Goal: Task Accomplishment & Management: Complete application form

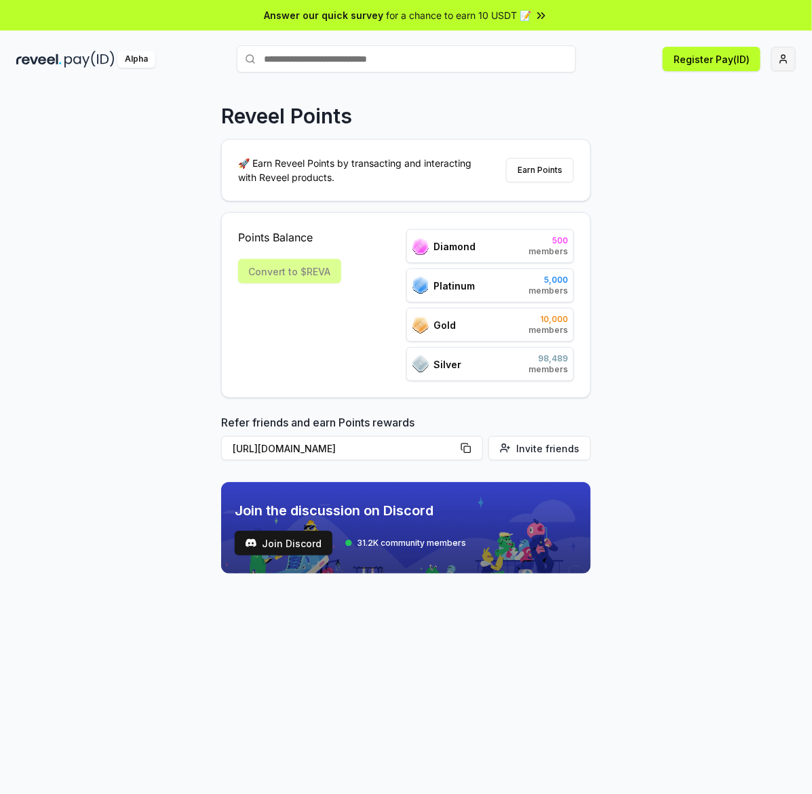
click at [788, 50] on html "Answer our quick survey for a chance to earn 10 USDT 📝 Alpha Register Pay(ID) R…" at bounding box center [406, 397] width 812 height 794
click at [624, 400] on html "Answer our quick survey for a chance to earn 10 USDT 📝 Alpha Register Pay(ID) R…" at bounding box center [406, 397] width 812 height 794
click at [704, 56] on button "Register Pay(ID)" at bounding box center [712, 59] width 98 height 24
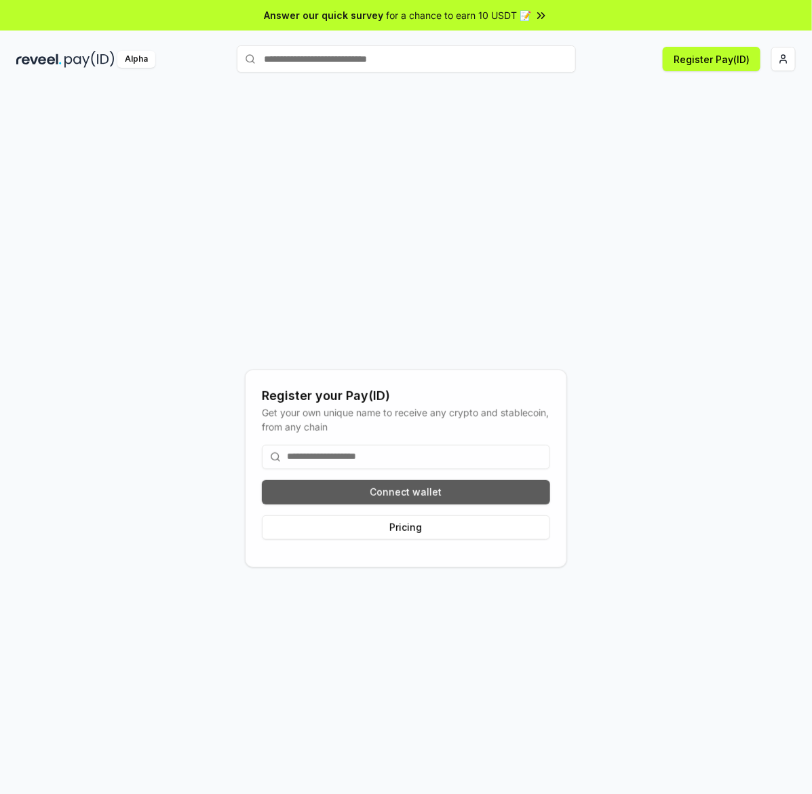
click at [297, 486] on button "Connect wallet" at bounding box center [406, 492] width 288 height 24
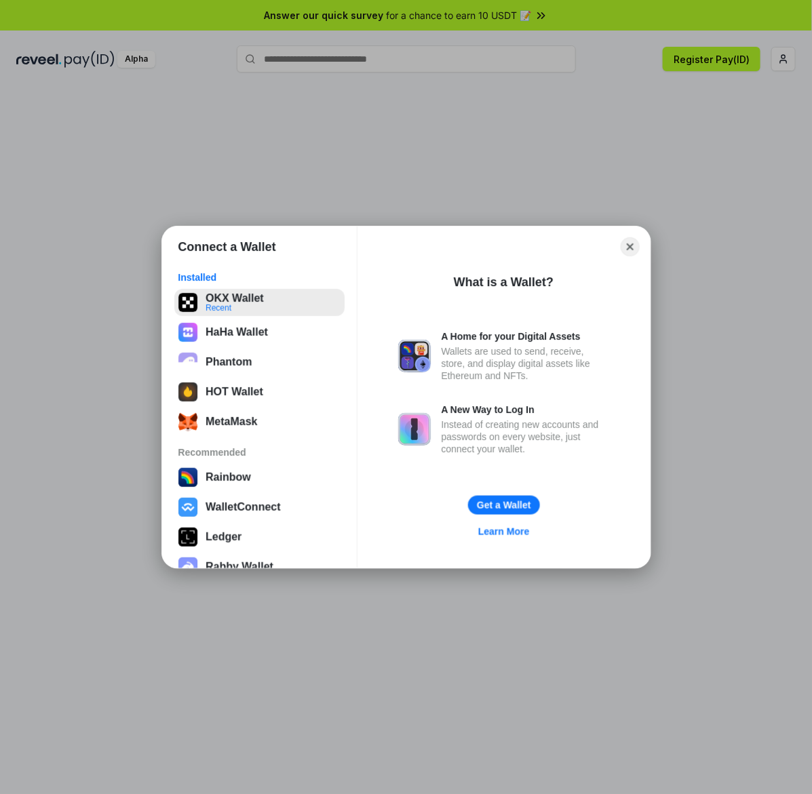
click at [226, 305] on button "OKX Wallet Recent" at bounding box center [259, 302] width 170 height 27
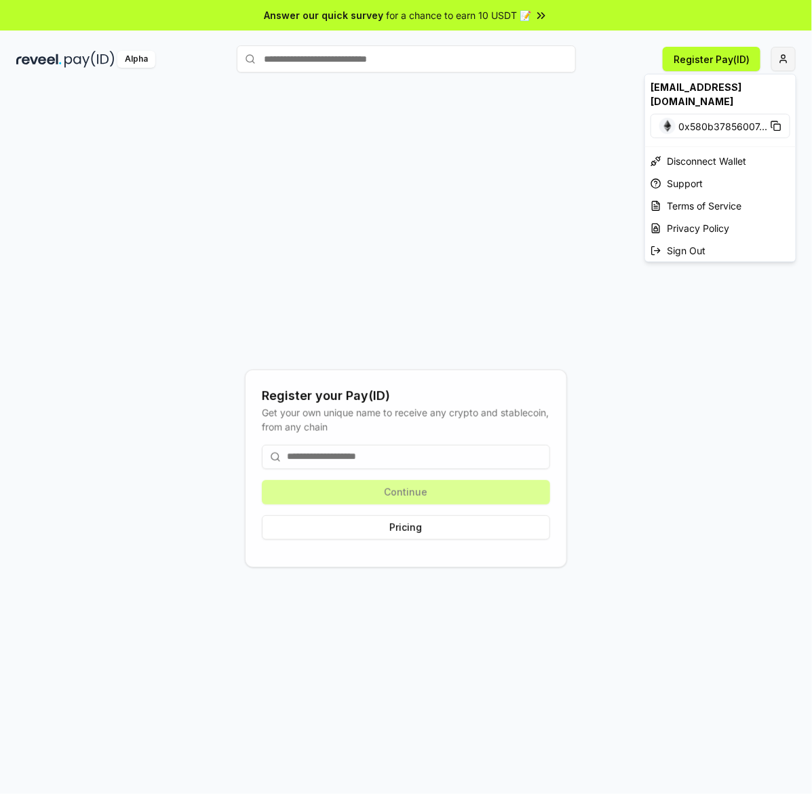
click at [782, 58] on html "Answer our quick survey for a chance to earn 10 USDT 📝 Alpha Register Pay(ID) R…" at bounding box center [406, 397] width 812 height 794
click at [711, 181] on div "Support" at bounding box center [720, 183] width 151 height 22
click at [780, 53] on html "Answer our quick survey for a chance to earn 10 USDT 📝 Alpha Register Pay(ID) R…" at bounding box center [406, 397] width 812 height 794
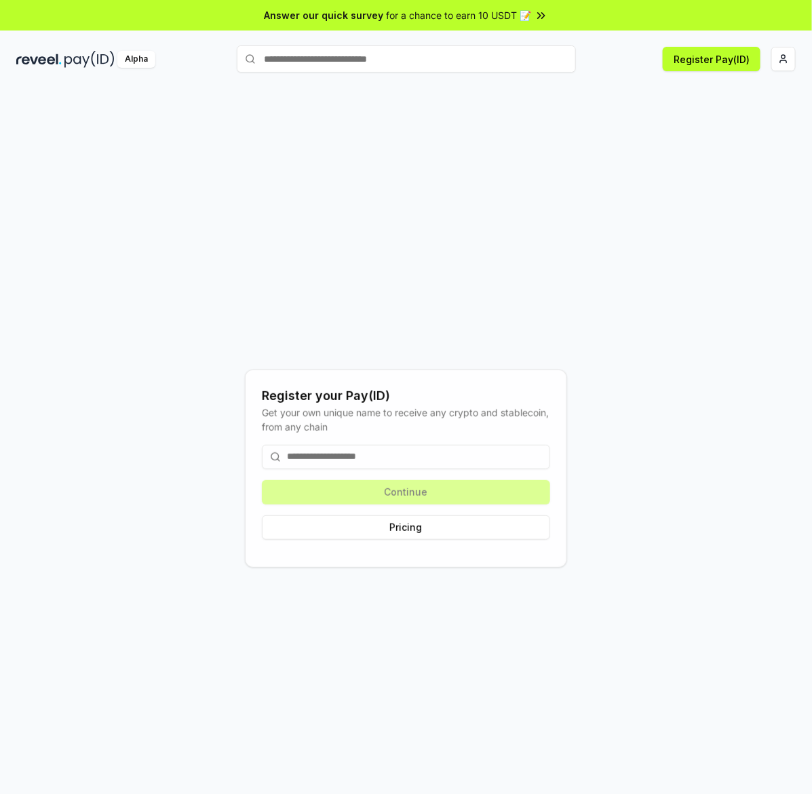
click at [774, 59] on html "Answer our quick survey for a chance to earn 10 USDT 📝 Alpha Register Pay(ID) R…" at bounding box center [406, 397] width 812 height 794
click at [144, 56] on div "Alpha" at bounding box center [136, 59] width 38 height 17
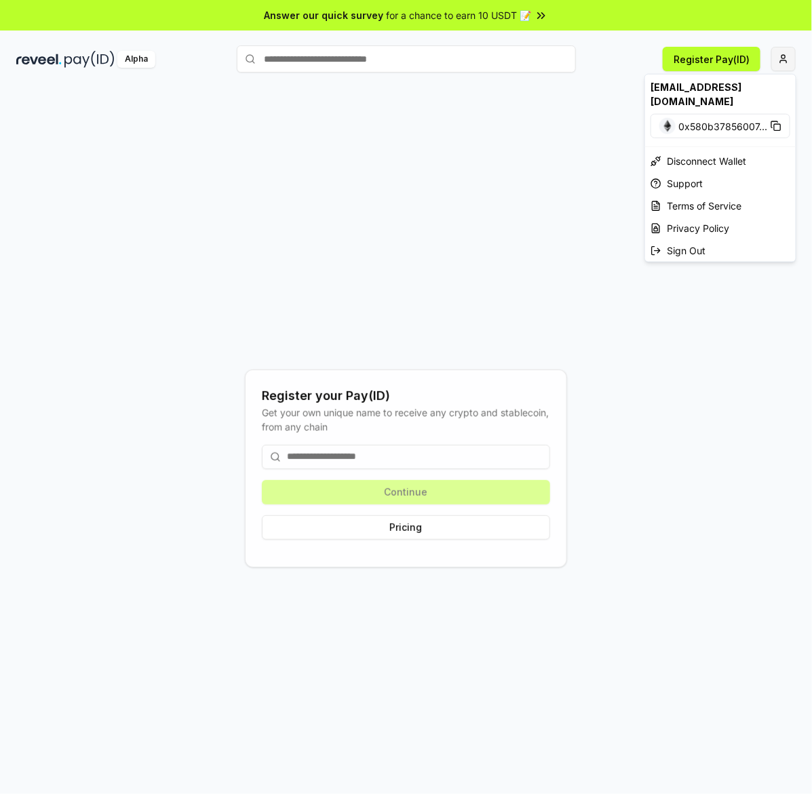
click at [781, 66] on html "Answer our quick survey for a chance to earn 10 USDT 📝 Alpha Register Pay(ID) R…" at bounding box center [406, 397] width 812 height 794
click at [737, 92] on div "[EMAIL_ADDRESS][DOMAIN_NAME]" at bounding box center [720, 94] width 151 height 39
click at [402, 5] on html "Answer our quick survey for a chance to earn 10 USDT 📝 Alpha Register Pay(ID) R…" at bounding box center [406, 397] width 812 height 794
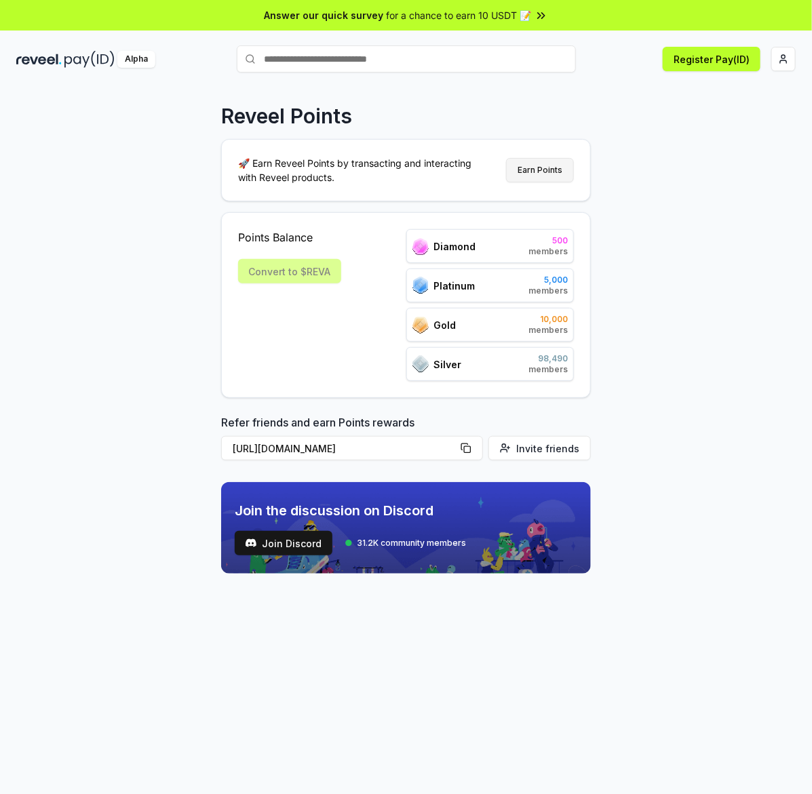
click at [541, 165] on button "Earn Points" at bounding box center [540, 170] width 68 height 24
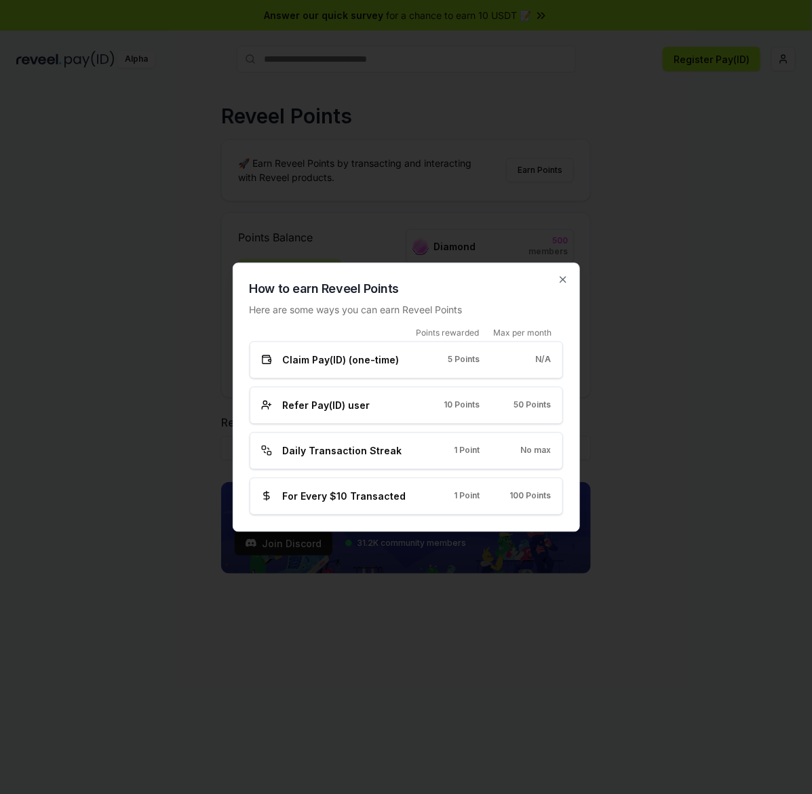
click at [364, 361] on span "Claim Pay(ID) (one-time)" at bounding box center [341, 360] width 117 height 14
click at [344, 448] on span "Daily Transaction Streak" at bounding box center [342, 451] width 119 height 14
click at [567, 279] on icon "button" at bounding box center [563, 279] width 11 height 11
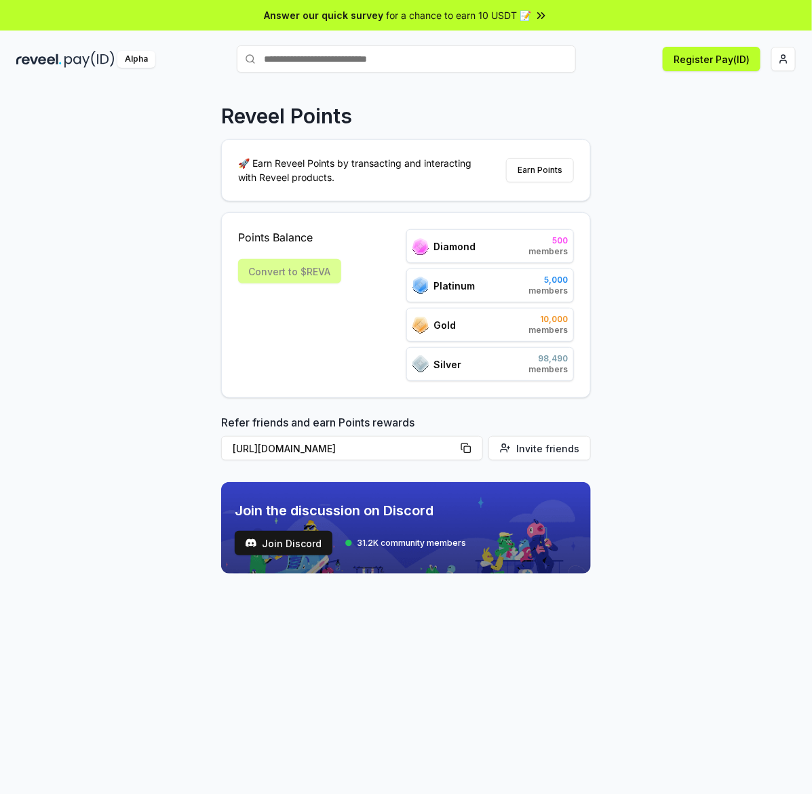
click at [528, 242] on div "Diamond 500 members" at bounding box center [490, 246] width 168 height 34
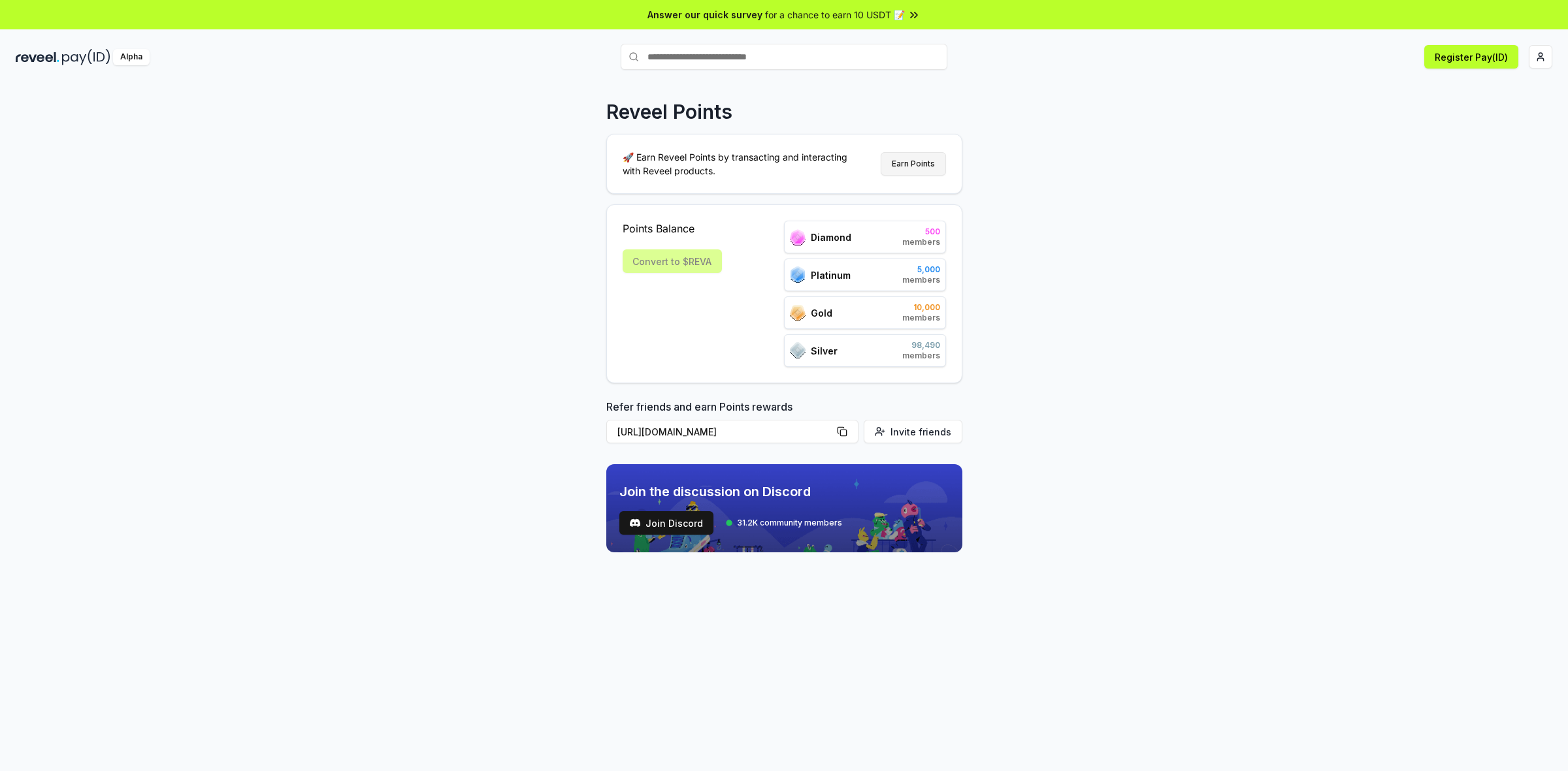
click at [781, 165] on button "Earn Points" at bounding box center [913, 164] width 65 height 23
click at [781, 54] on html "Answer our quick survey for a chance to earn 10 USDT 📝 Alpha Register Pay(ID) R…" at bounding box center [784, 385] width 1568 height 771
click at [781, 126] on div "Connect Wallet" at bounding box center [1479, 126] width 145 height 21
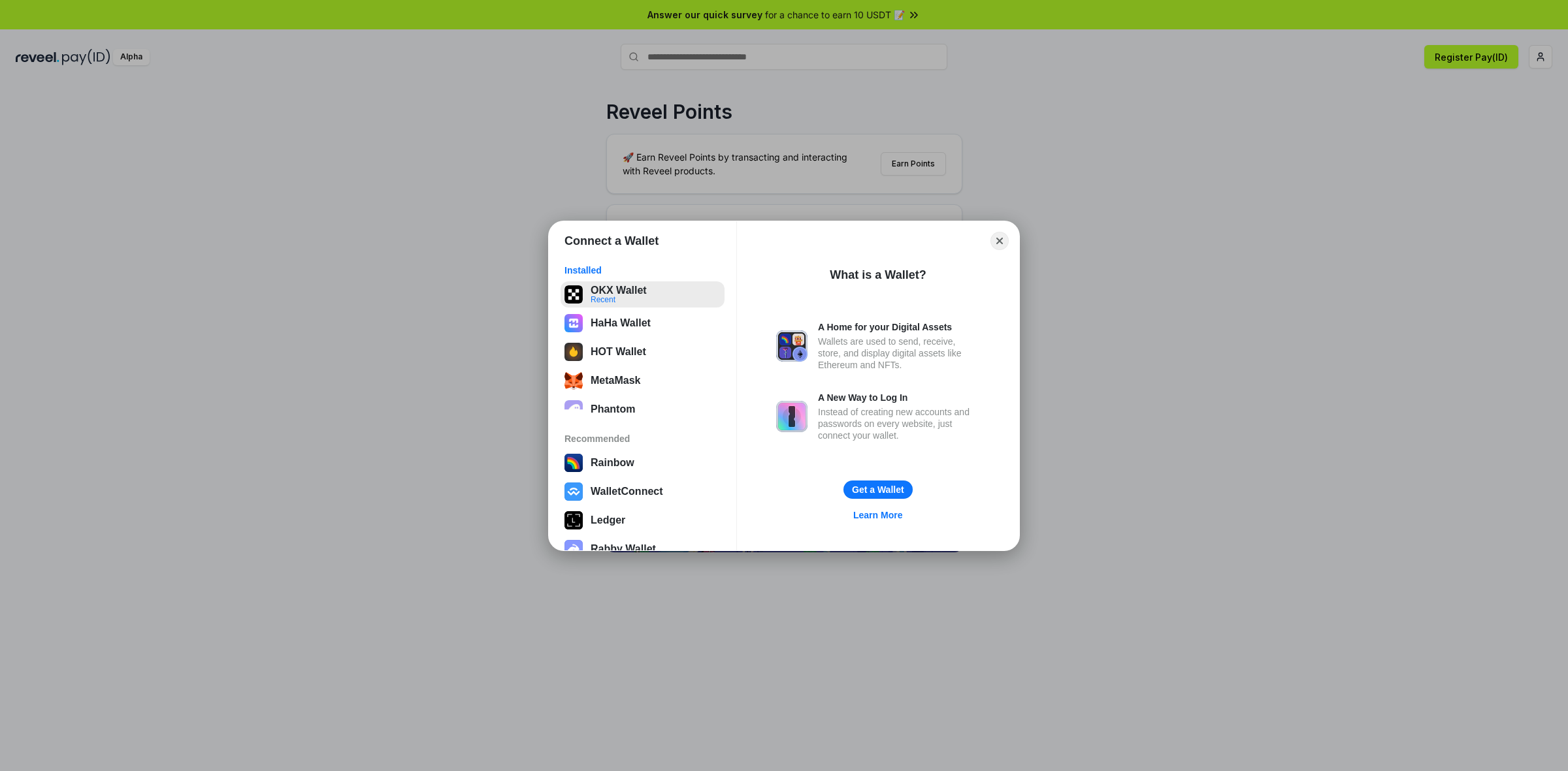
click at [635, 289] on button "OKX Wallet Recent" at bounding box center [642, 294] width 164 height 26
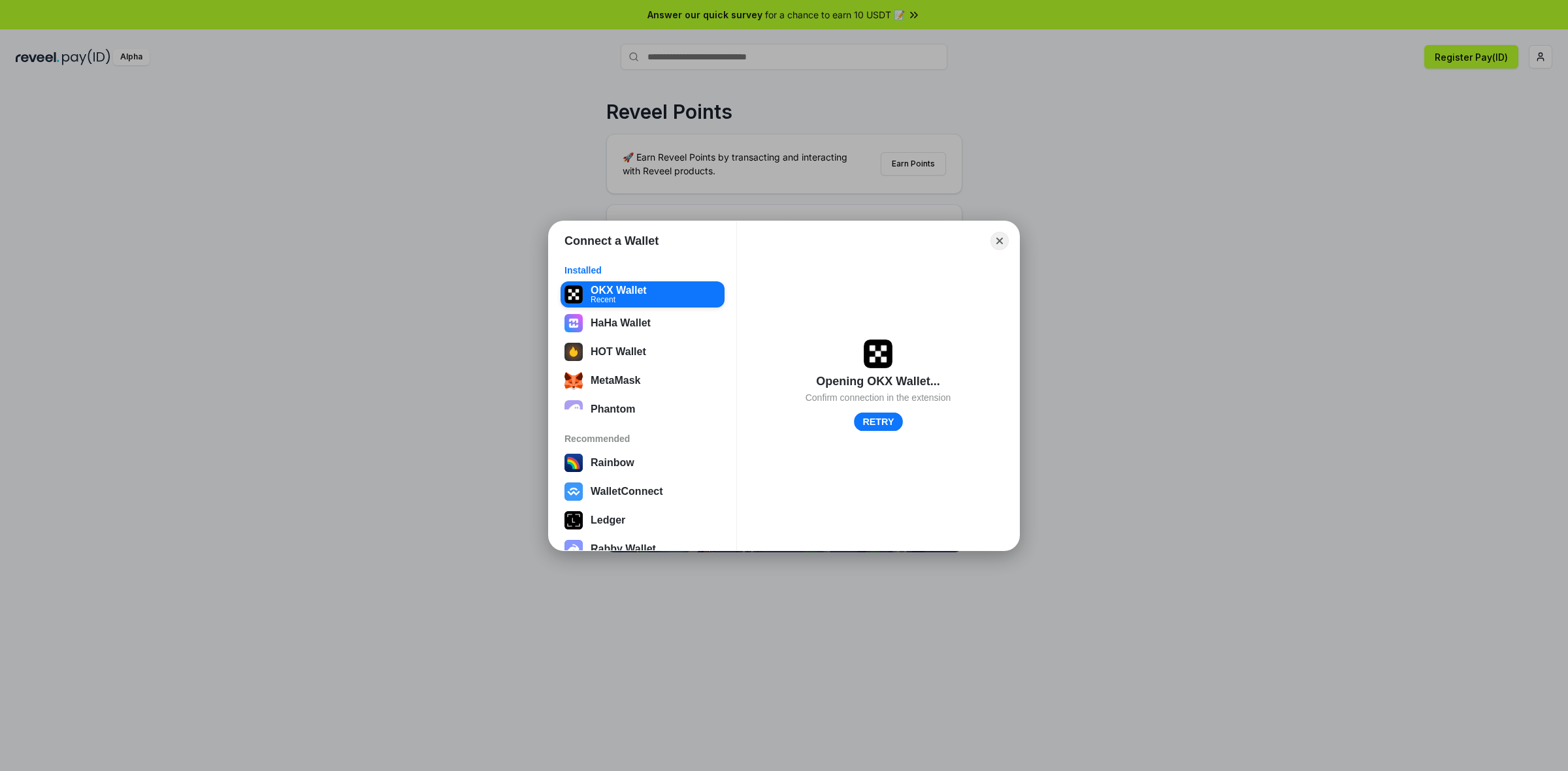
click at [781, 420] on button "RETRY" at bounding box center [878, 422] width 49 height 19
click at [634, 376] on button "MetaMask" at bounding box center [642, 380] width 164 height 26
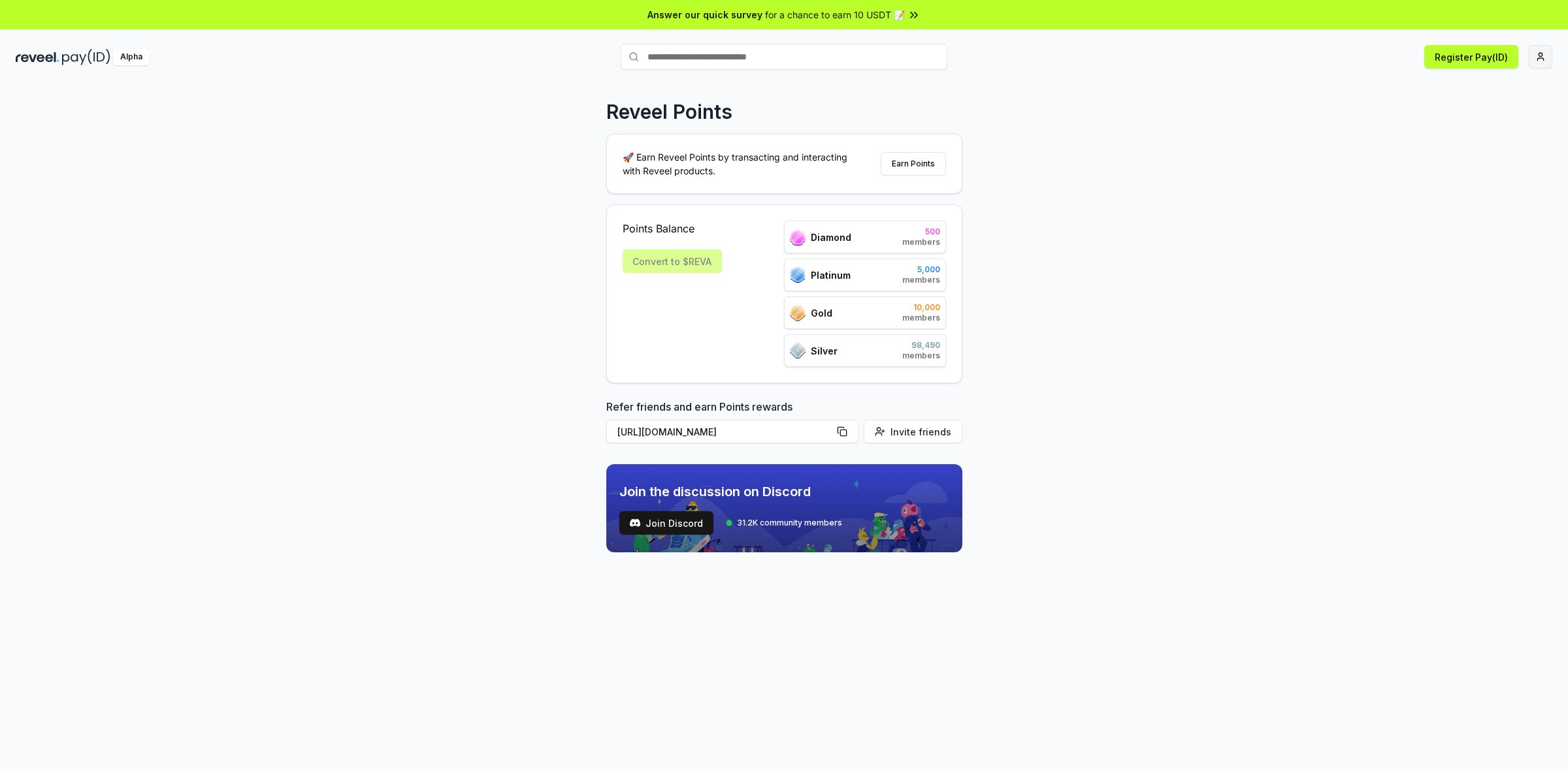
click at [781, 54] on html "Answer our quick survey for a chance to earn 10 USDT 📝 Alpha Register Pay(ID) R…" at bounding box center [784, 385] width 1568 height 771
click at [781, 145] on html "Answer our quick survey for a chance to earn 10 USDT 📝 Alpha Register Pay(ID) R…" at bounding box center [784, 385] width 1568 height 771
click at [781, 50] on button "Register Pay(ID)" at bounding box center [1472, 57] width 94 height 23
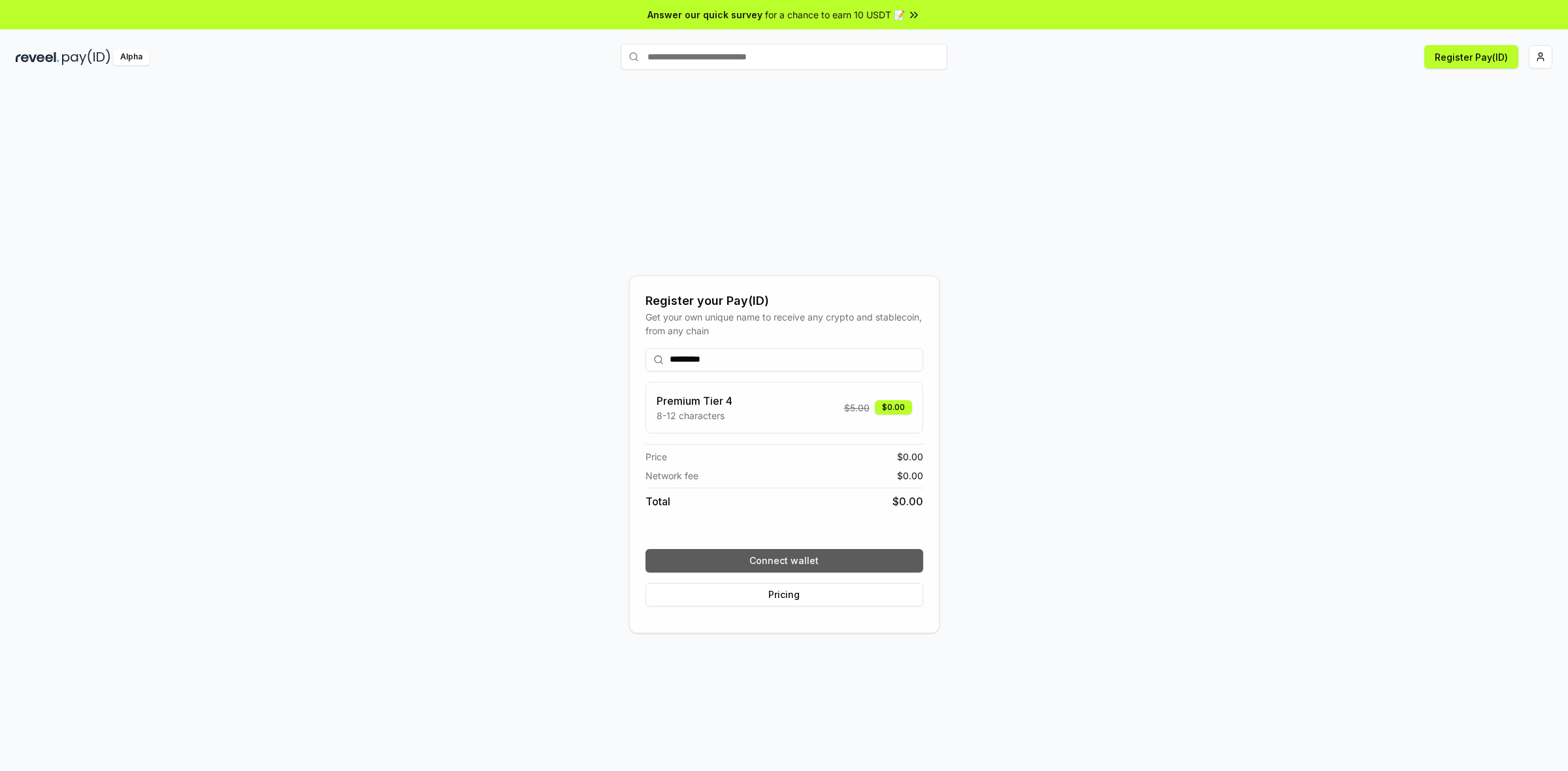
type input "*********"
click at [822, 561] on button "Connect wallet" at bounding box center [784, 560] width 277 height 23
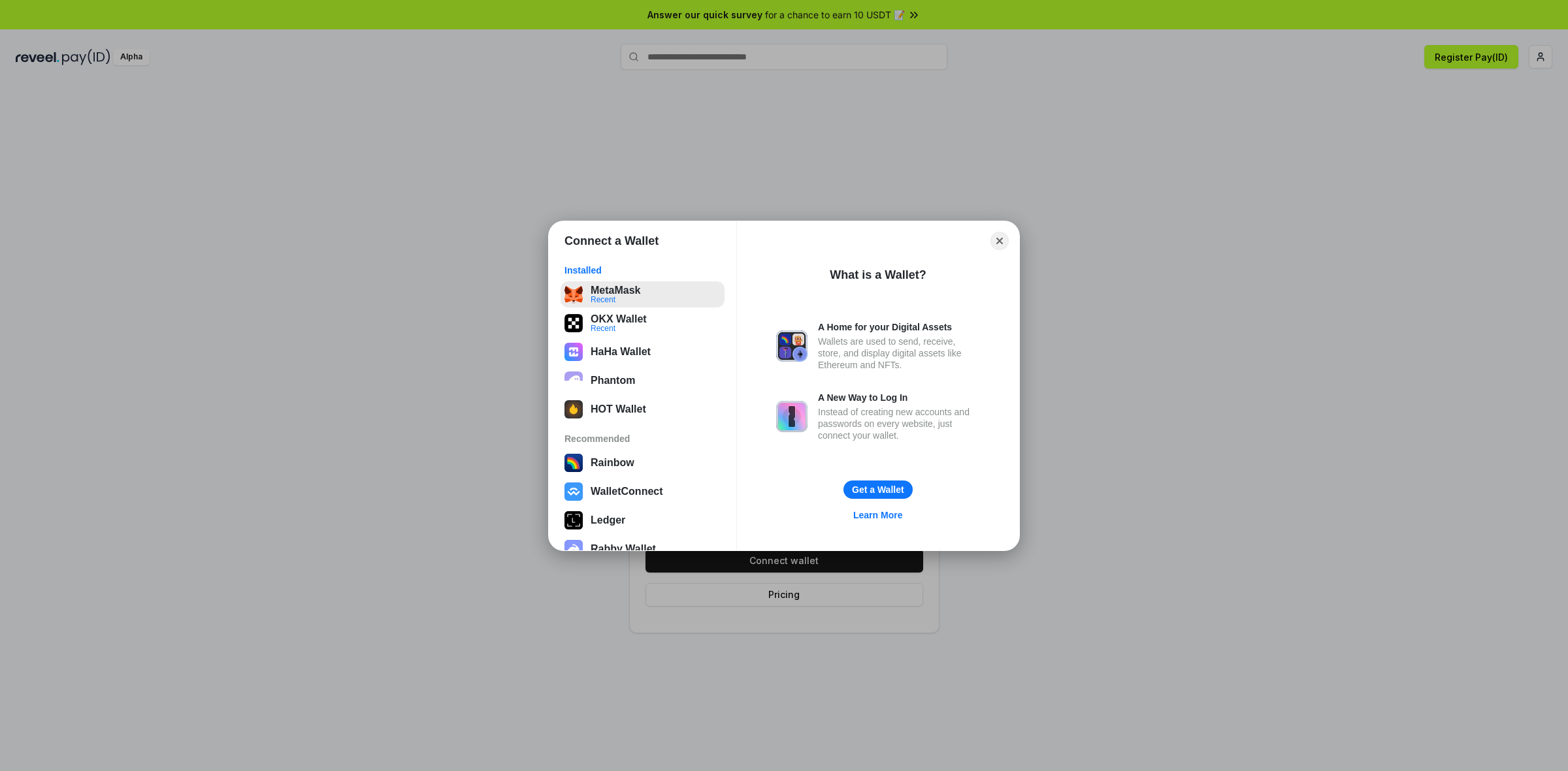
click at [613, 290] on button "MetaMask Recent" at bounding box center [642, 294] width 164 height 26
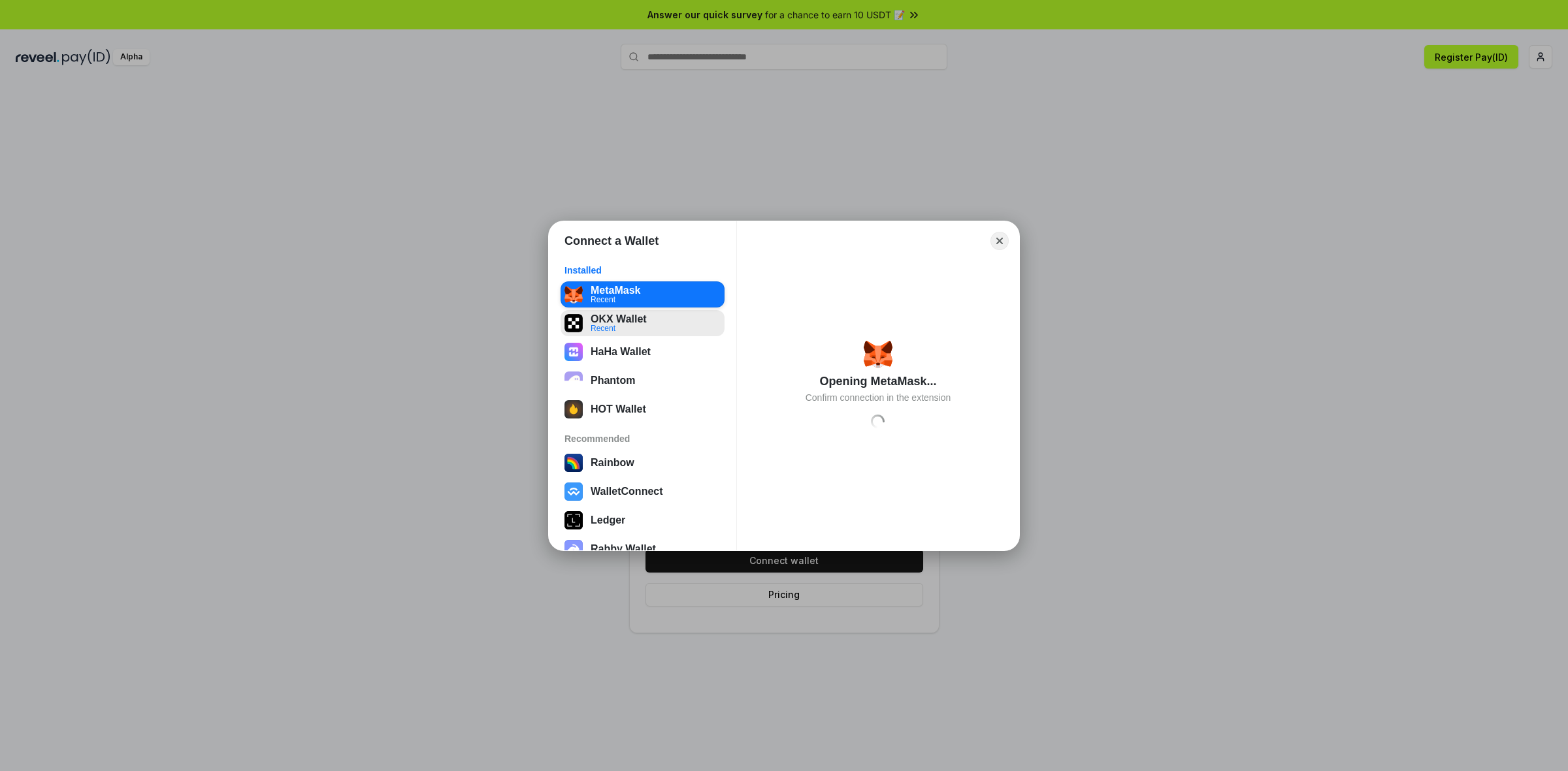
click at [605, 330] on button "OKX Wallet Recent" at bounding box center [642, 322] width 164 height 26
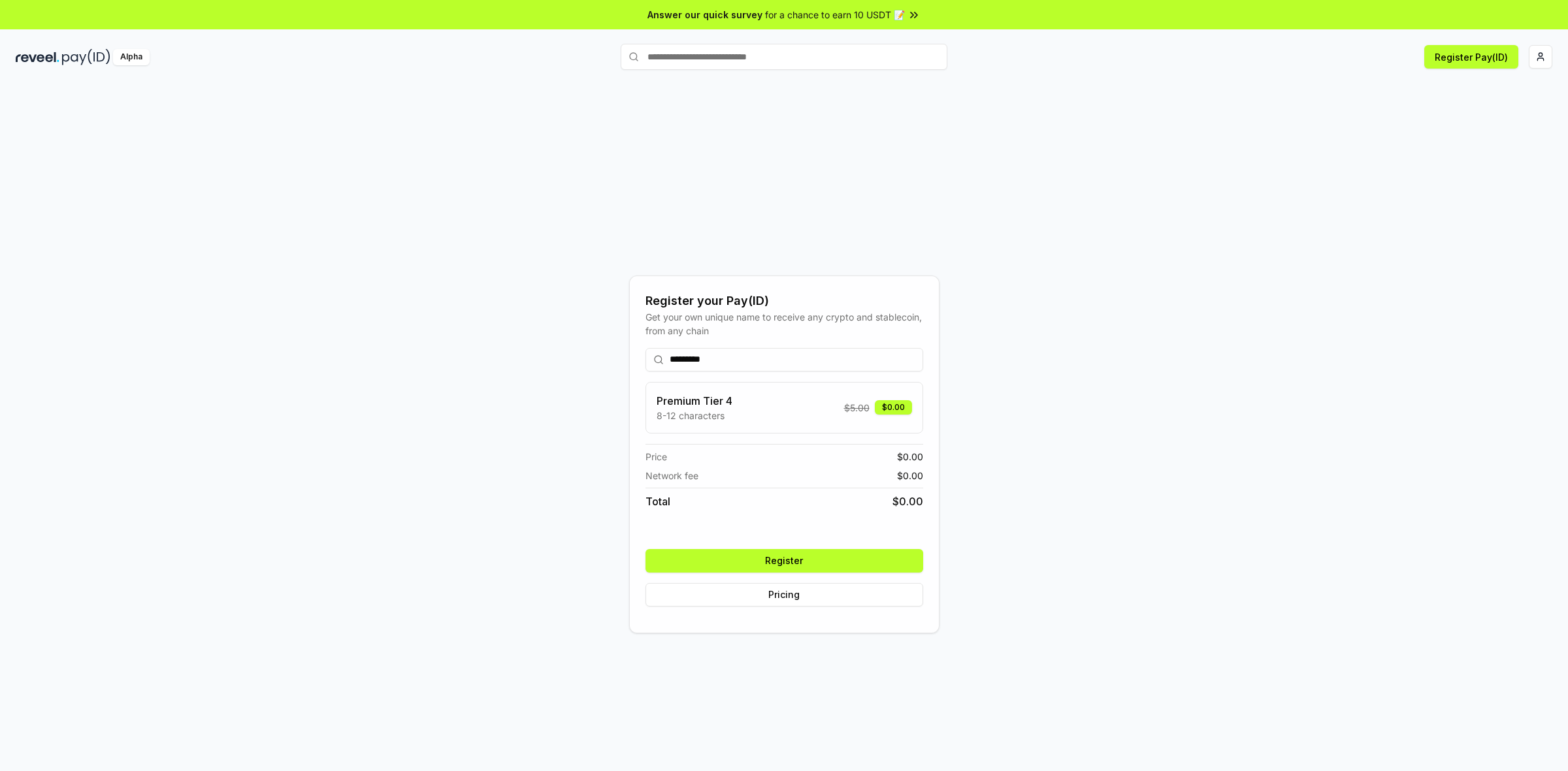
click at [765, 563] on button "Register" at bounding box center [784, 560] width 277 height 23
click at [802, 588] on div "********* Premium Tier 4 8-12 characters $ 5.00 $0.00 Price $ 0.00 Network fee …" at bounding box center [784, 477] width 277 height 279
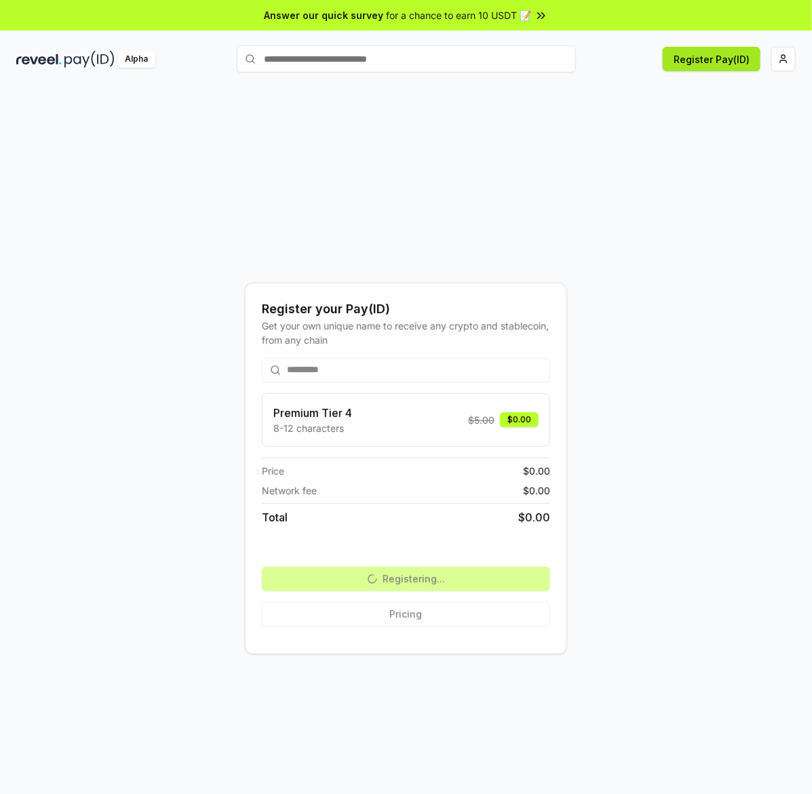
click at [696, 62] on button "Register Pay(ID)" at bounding box center [712, 59] width 98 height 24
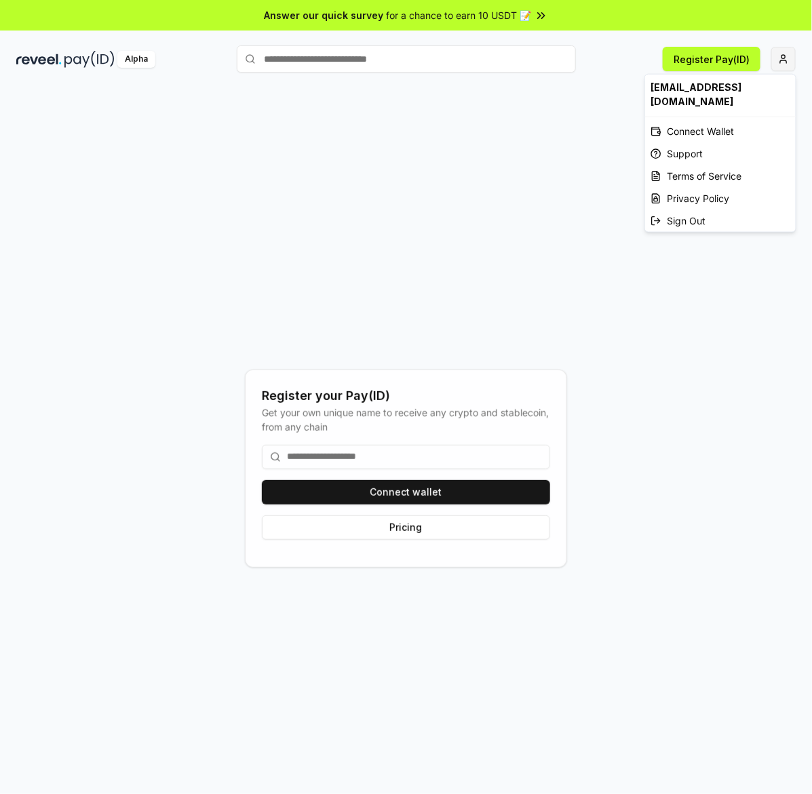
click at [777, 54] on html "Answer our quick survey for a chance to earn 10 USDT 📝 Alpha Register Pay(ID) R…" at bounding box center [406, 397] width 812 height 794
click at [711, 134] on div "Connect Wallet" at bounding box center [720, 131] width 151 height 22
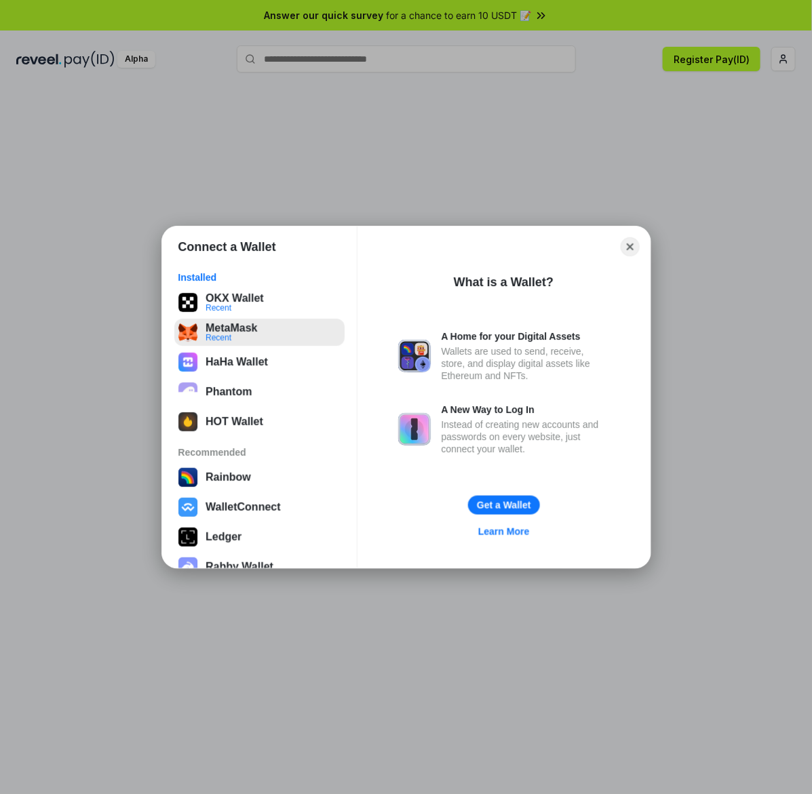
click at [232, 346] on button "MetaMask Recent" at bounding box center [259, 332] width 170 height 27
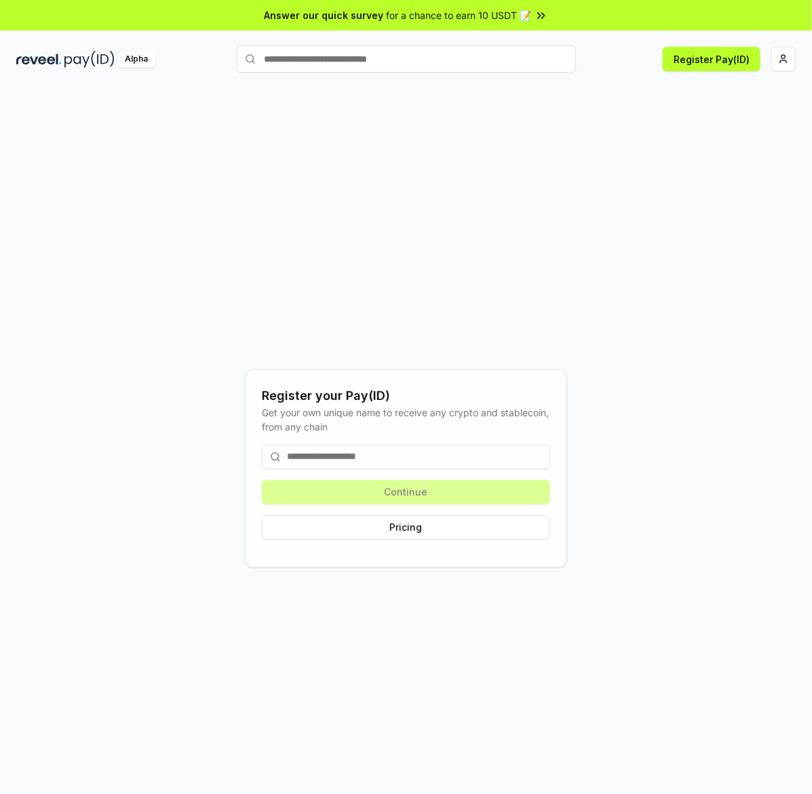
click at [482, 449] on input at bounding box center [406, 457] width 288 height 24
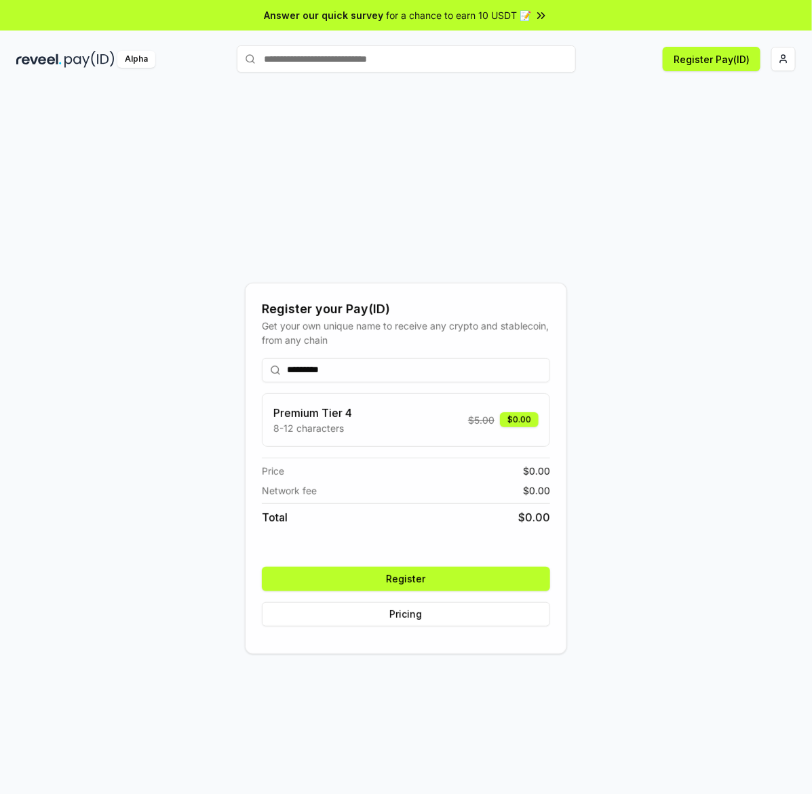
type input "*********"
click at [429, 583] on button "Register" at bounding box center [406, 579] width 288 height 24
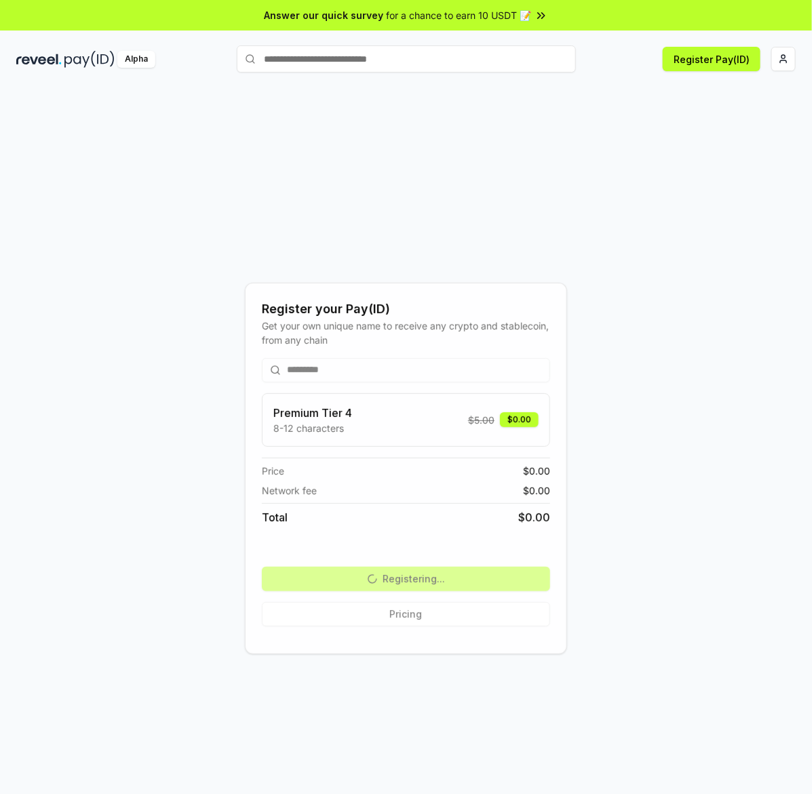
click at [429, 583] on div "********* Premium Tier 4 8-12 characters $ 5.00 $0.00 Price $ 0.00 Network fee …" at bounding box center [406, 492] width 288 height 290
